Goal: Task Accomplishment & Management: Use online tool/utility

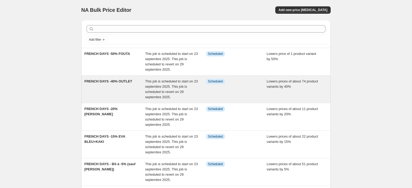
click at [248, 87] on div "Info Scheduled" at bounding box center [236, 89] width 61 height 21
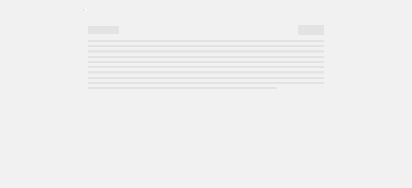
select select "percentage"
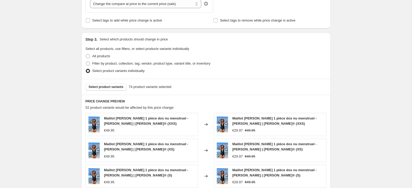
scroll to position [249, 0]
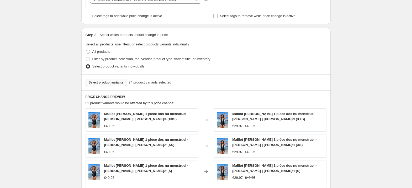
click at [107, 82] on span "Select product variants" at bounding box center [106, 82] width 35 height 4
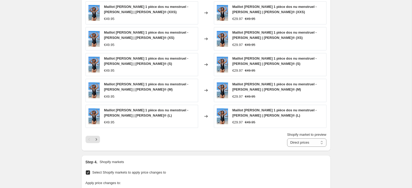
scroll to position [359, 0]
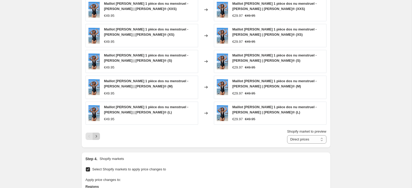
click at [99, 136] on button "Next" at bounding box center [96, 136] width 7 height 7
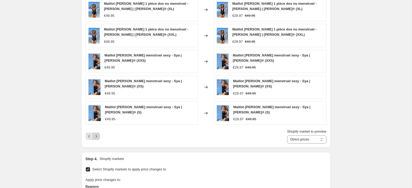
click at [98, 134] on icon "Next" at bounding box center [96, 136] width 5 height 5
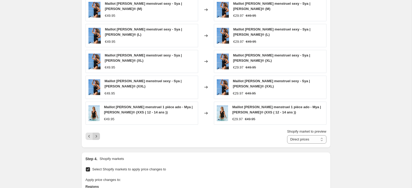
click at [98, 134] on icon "Next" at bounding box center [96, 136] width 5 height 5
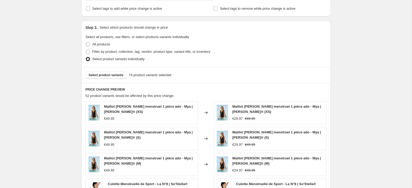
scroll to position [254, 0]
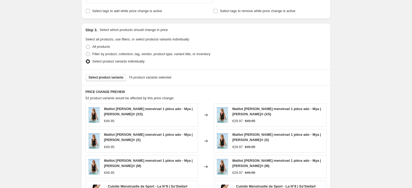
click at [102, 79] on span "Select product variants" at bounding box center [106, 77] width 35 height 4
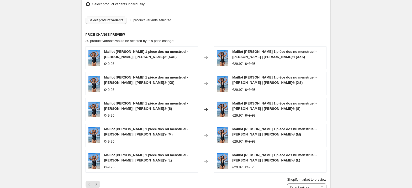
scroll to position [363, 0]
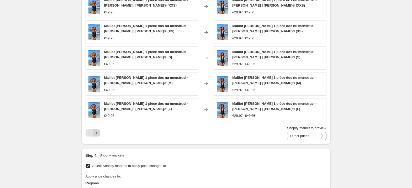
click at [100, 134] on div "Shopify market to preview Direct prices France Direct prices" at bounding box center [206, 132] width 241 height 15
click at [97, 135] on icon "Next" at bounding box center [96, 132] width 5 height 5
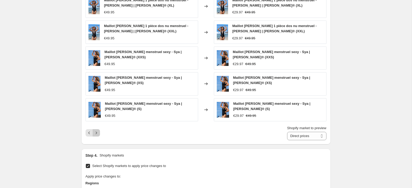
click at [97, 130] on icon "Next" at bounding box center [96, 132] width 5 height 5
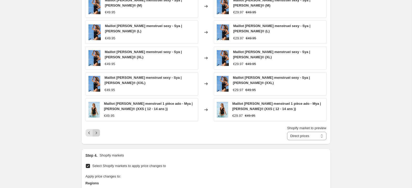
click at [97, 130] on icon "Next" at bounding box center [96, 132] width 5 height 5
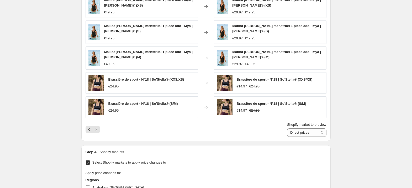
scroll to position [352, 0]
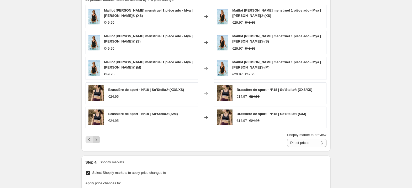
click at [98, 140] on icon "Next" at bounding box center [96, 139] width 5 height 5
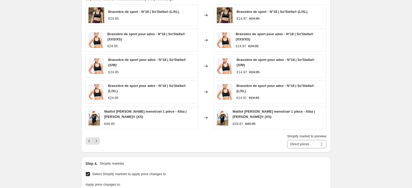
scroll to position [353, 0]
click at [97, 141] on icon "Next" at bounding box center [96, 140] width 5 height 5
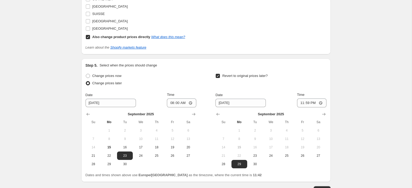
scroll to position [609, 0]
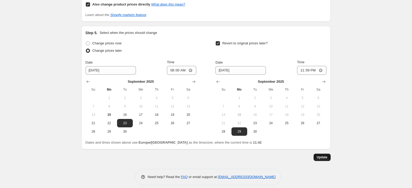
click at [321, 155] on span "Update" at bounding box center [322, 157] width 11 height 4
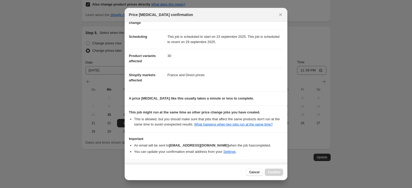
scroll to position [56, 0]
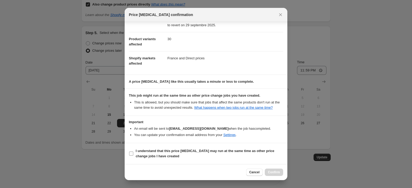
click at [147, 151] on b "I understand that this price change job may run at the same time as other price…" at bounding box center [205, 153] width 139 height 9
click at [133, 151] on input "I understand that this price change job may run at the same time as other price…" at bounding box center [131, 153] width 4 height 4
checkbox input "true"
click at [274, 171] on span "Confirm" at bounding box center [274, 172] width 12 height 4
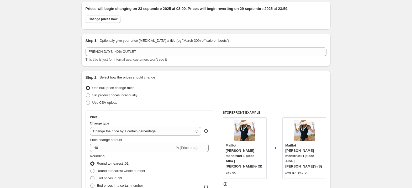
scroll to position [0, 0]
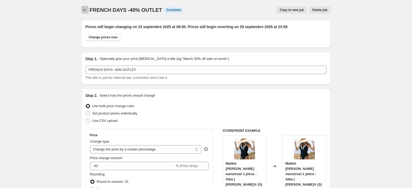
click at [86, 9] on icon "Price change jobs" at bounding box center [84, 9] width 5 height 5
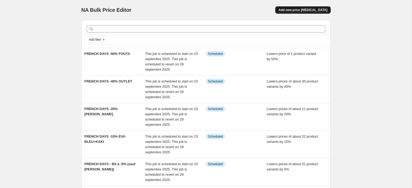
click at [305, 11] on span "Add new price change job" at bounding box center [302, 10] width 49 height 4
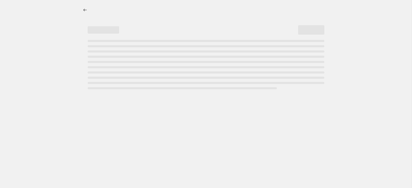
select select "percentage"
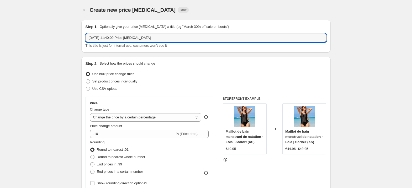
drag, startPoint x: 86, startPoint y: 36, endPoint x: 67, endPoint y: 35, distance: 18.6
type input "SO'STELLA OUTLET"
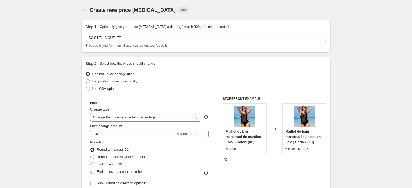
scroll to position [61, 0]
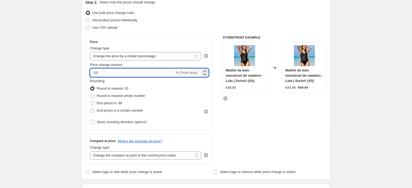
click at [101, 74] on input "-10" at bounding box center [132, 72] width 85 height 8
type input "-1"
type input "-15"
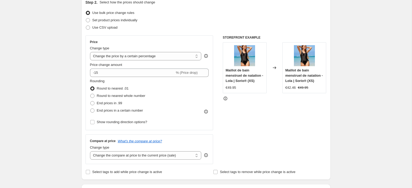
scroll to position [117, 0]
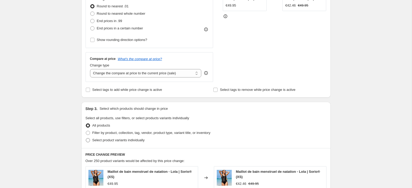
click at [102, 138] on span "Select product variants individually" at bounding box center [118, 140] width 52 height 4
click at [86, 138] on input "Select product variants individually" at bounding box center [86, 138] width 0 height 0
radio input "true"
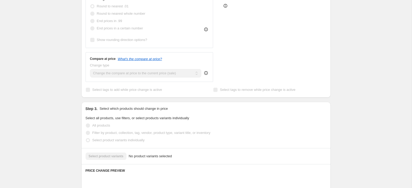
scroll to position [195, 0]
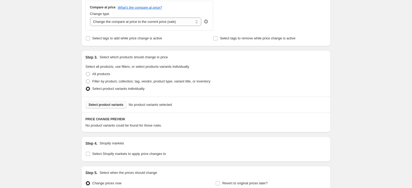
click at [105, 105] on span "Select product variants" at bounding box center [106, 105] width 35 height 4
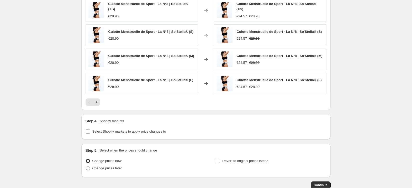
scroll to position [391, 0]
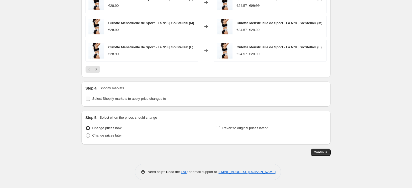
click at [105, 98] on span "Select Shopify markets to apply price changes to" at bounding box center [129, 99] width 74 height 4
click at [90, 98] on input "Select Shopify markets to apply price changes to" at bounding box center [88, 99] width 4 height 4
checkbox input "true"
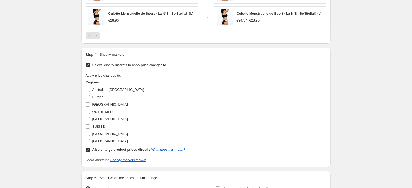
scroll to position [420, 0]
click at [88, 99] on input "Europe" at bounding box center [88, 96] width 4 height 4
checkbox input "true"
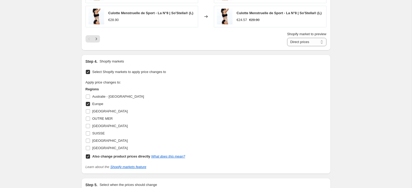
drag, startPoint x: 88, startPoint y: 117, endPoint x: 76, endPoint y: 116, distance: 11.6
click at [88, 113] on input "France" at bounding box center [88, 111] width 4 height 4
checkbox input "true"
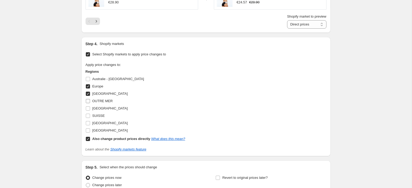
click at [89, 103] on input "OUTRE MER" at bounding box center [88, 101] width 4 height 4
checkbox input "true"
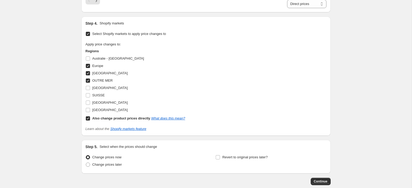
scroll to position [476, 0]
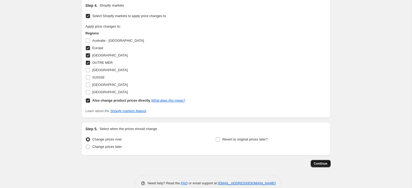
click at [320, 166] on span "Continue" at bounding box center [321, 163] width 14 height 4
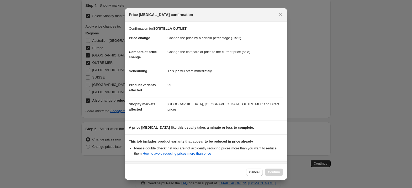
scroll to position [52, 0]
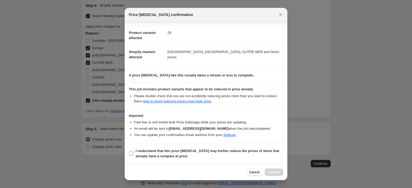
click at [133, 153] on input "I understand that this price change job may further reduce the prices of items …" at bounding box center [131, 153] width 4 height 4
checkbox input "true"
click at [276, 172] on span "Confirm" at bounding box center [274, 172] width 12 height 4
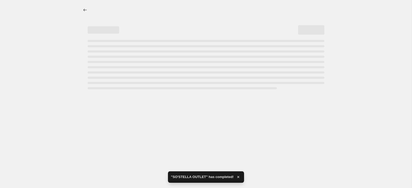
select select "percentage"
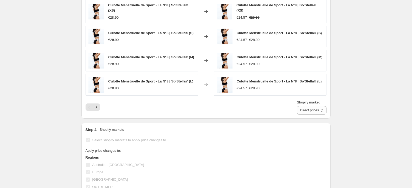
scroll to position [405, 0]
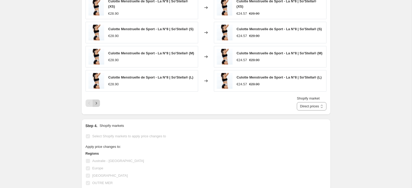
click at [99, 107] on button "Next" at bounding box center [96, 102] width 7 height 7
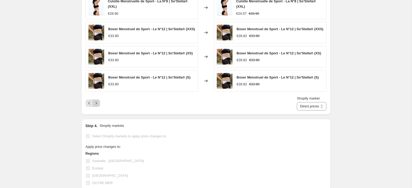
click at [97, 106] on icon "Next" at bounding box center [96, 103] width 5 height 5
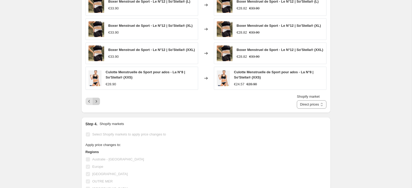
click at [99, 104] on button "Next" at bounding box center [96, 101] width 7 height 7
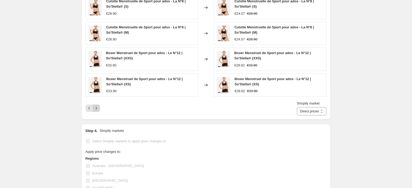
click at [98, 109] on icon "Next" at bounding box center [96, 107] width 5 height 5
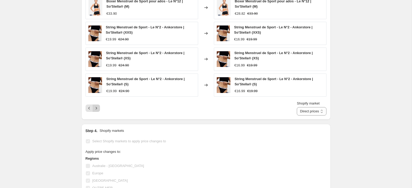
click at [98, 109] on icon "Next" at bounding box center [96, 107] width 5 height 5
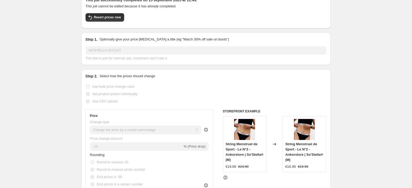
scroll to position [69, 0]
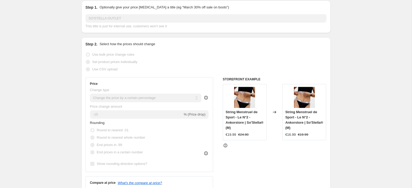
click at [225, 146] on icon at bounding box center [225, 145] width 5 height 5
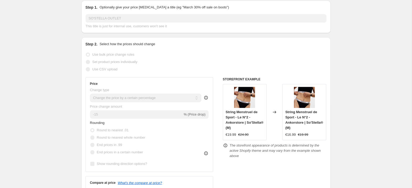
click at [225, 146] on icon at bounding box center [225, 145] width 5 height 5
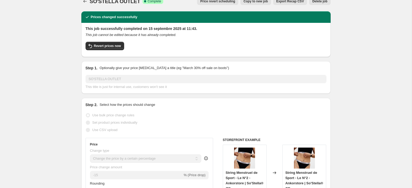
scroll to position [0, 0]
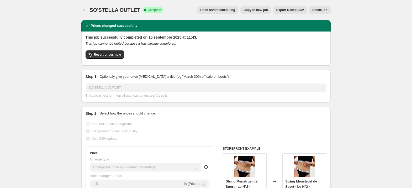
click at [254, 11] on span "Copy to new job" at bounding box center [256, 10] width 24 height 4
select select "percentage"
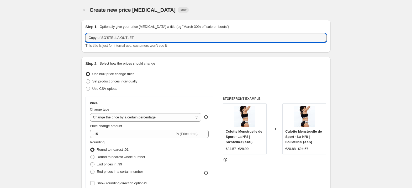
drag, startPoint x: 95, startPoint y: 38, endPoint x: 72, endPoint y: 38, distance: 22.6
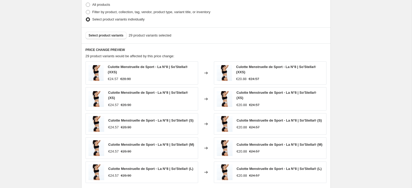
scroll to position [257, 0]
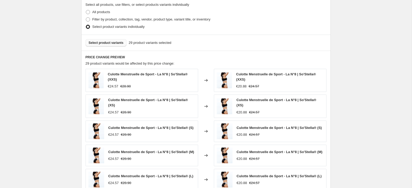
type input "SO'STELLA OUTLET"
click at [105, 46] on button "Select product variants" at bounding box center [106, 42] width 41 height 7
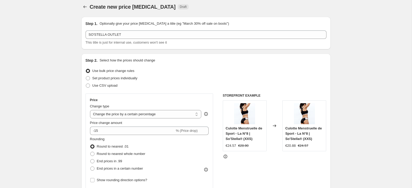
scroll to position [0, 0]
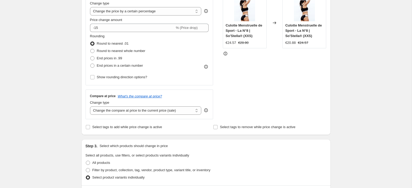
scroll to position [103, 0]
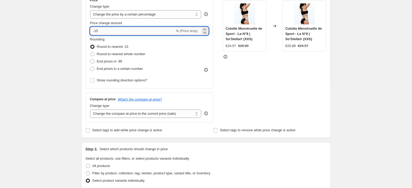
drag, startPoint x: 98, startPoint y: 30, endPoint x: 95, endPoint y: 31, distance: 2.6
click at [95, 30] on input "-15" at bounding box center [132, 31] width 85 height 8
type input "-20"
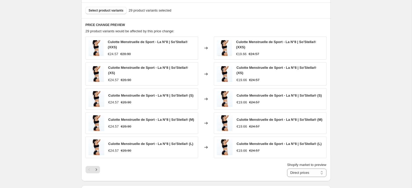
scroll to position [293, 0]
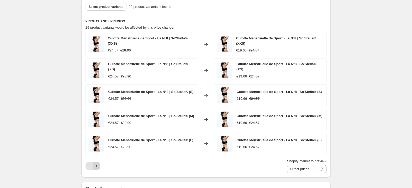
click at [98, 168] on icon "Next" at bounding box center [96, 165] width 5 height 5
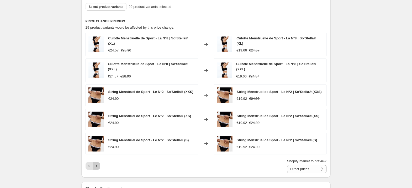
click at [98, 168] on icon "Next" at bounding box center [96, 165] width 5 height 5
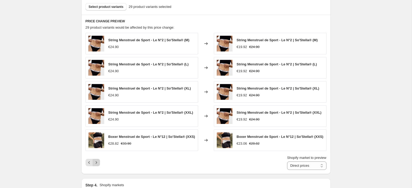
click at [98, 165] on icon "Next" at bounding box center [96, 162] width 5 height 5
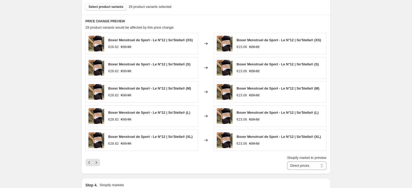
click at [98, 167] on div "Shopify market to preview Direct prices Europe France OUTRE MER Direct prices" at bounding box center [206, 162] width 241 height 15
click at [98, 161] on icon "Next" at bounding box center [96, 162] width 5 height 5
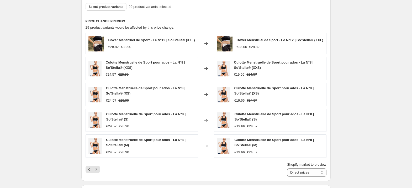
click at [98, 162] on div "Boxer Menstruel de Sport - Le N°12 | So'Stella® (XXL) €28.82 €33.90 Changed to …" at bounding box center [206, 105] width 241 height 144
click at [98, 170] on icon "Next" at bounding box center [96, 169] width 5 height 5
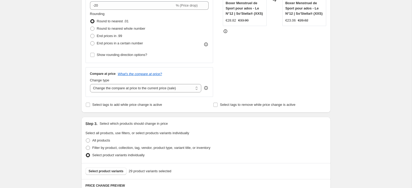
scroll to position [128, 0]
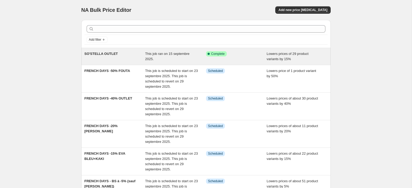
click at [183, 57] on div "This job ran on 15 septembre 2025." at bounding box center [175, 56] width 61 height 10
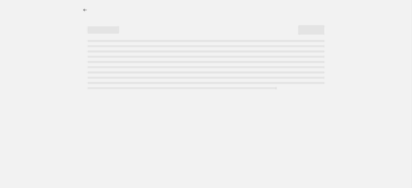
select select "percentage"
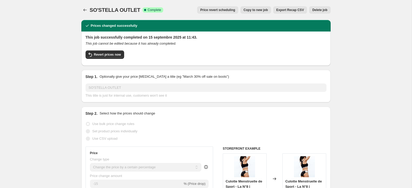
click at [320, 9] on span "Delete job" at bounding box center [319, 10] width 15 height 4
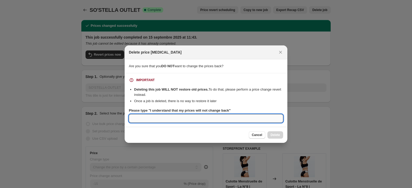
click at [171, 119] on input "Please type "I understand that my prices will not change back"" at bounding box center [206, 118] width 154 height 8
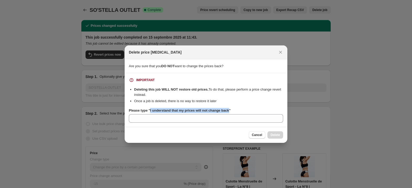
drag, startPoint x: 150, startPoint y: 110, endPoint x: 230, endPoint y: 111, distance: 79.8
click at [230, 111] on b "Please type "I understand that my prices will not change back"" at bounding box center [180, 110] width 102 height 4
copy b "I understand that my prices will not change back"
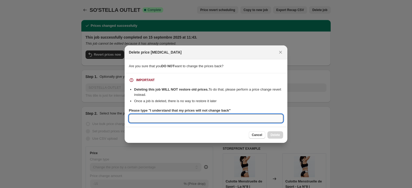
click at [180, 118] on input "Please type "I understand that my prices will not change back"" at bounding box center [206, 118] width 154 height 8
paste input "I understand that my prices will not change back"
type input "I understand that my prices will not change back"
drag, startPoint x: 272, startPoint y: 137, endPoint x: 260, endPoint y: 132, distance: 13.1
click at [272, 137] on span "Delete" at bounding box center [275, 135] width 9 height 4
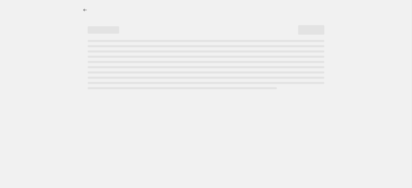
select select "percentage"
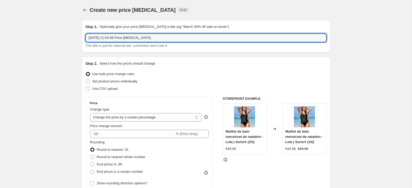
drag, startPoint x: 160, startPoint y: 39, endPoint x: 46, endPoint y: 35, distance: 113.7
type input "SO'STELLA OUTLET"
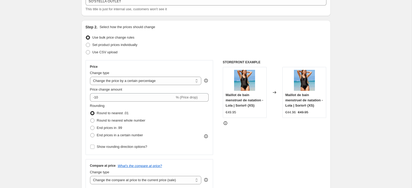
scroll to position [60, 0]
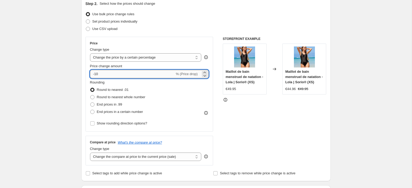
click at [112, 73] on input "-10" at bounding box center [132, 74] width 85 height 8
type input "-1"
type input "-20"
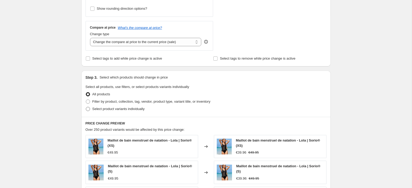
click at [94, 109] on span "Select product variants individually" at bounding box center [118, 109] width 52 height 4
click at [86, 107] on input "Select product variants individually" at bounding box center [86, 107] width 0 height 0
radio input "true"
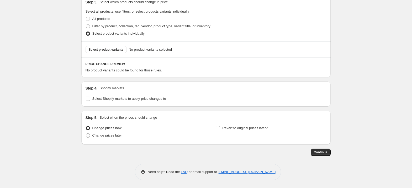
scroll to position [250, 0]
click at [118, 50] on span "Select product variants" at bounding box center [106, 50] width 35 height 4
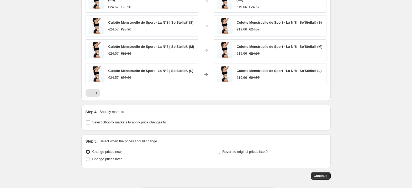
scroll to position [391, 0]
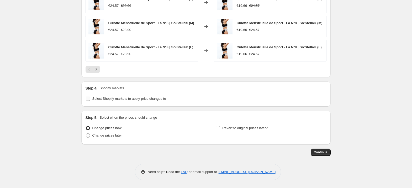
click at [98, 99] on span "Select Shopify markets to apply price changes to" at bounding box center [129, 99] width 74 height 4
click at [90, 99] on input "Select Shopify markets to apply price changes to" at bounding box center [88, 99] width 4 height 4
checkbox input "true"
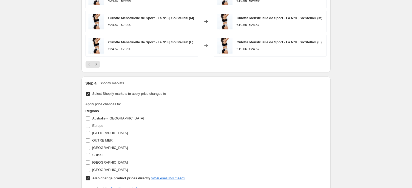
scroll to position [460, 0]
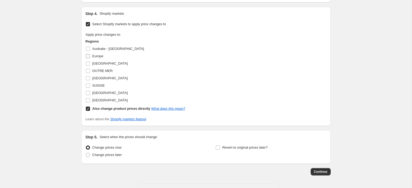
click at [89, 58] on input "Europe" at bounding box center [88, 56] width 4 height 4
checkbox input "true"
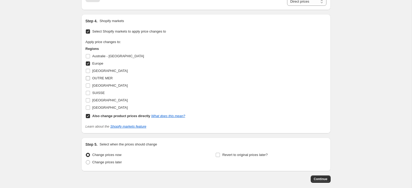
drag, startPoint x: 89, startPoint y: 75, endPoint x: 88, endPoint y: 81, distance: 5.8
click at [89, 73] on input "France" at bounding box center [88, 71] width 4 height 4
checkbox input "true"
drag, startPoint x: 88, startPoint y: 83, endPoint x: 71, endPoint y: 79, distance: 17.5
click at [88, 80] on input "OUTRE MER" at bounding box center [88, 78] width 4 height 4
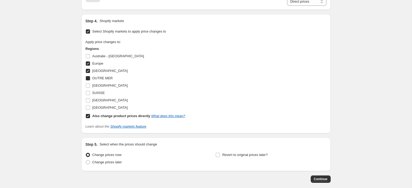
checkbox input "true"
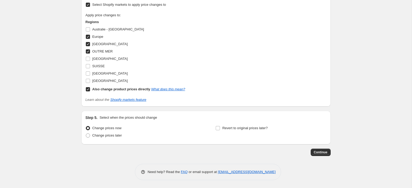
scroll to position [492, 0]
click at [323, 151] on button "Continue" at bounding box center [321, 152] width 20 height 7
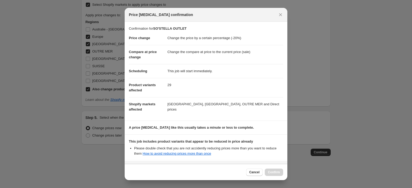
scroll to position [52, 0]
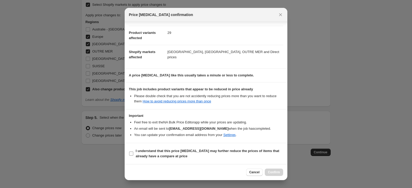
click at [147, 153] on b "I understand that this price change job may further reduce the prices of items …" at bounding box center [208, 153] width 144 height 9
click at [133, 153] on input "I understand that this price change job may further reduce the prices of items …" at bounding box center [131, 153] width 4 height 4
checkbox input "true"
click at [277, 172] on span "Confirm" at bounding box center [274, 172] width 12 height 4
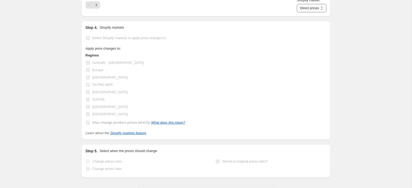
scroll to position [515, 0]
